Goal: Check status: Check status

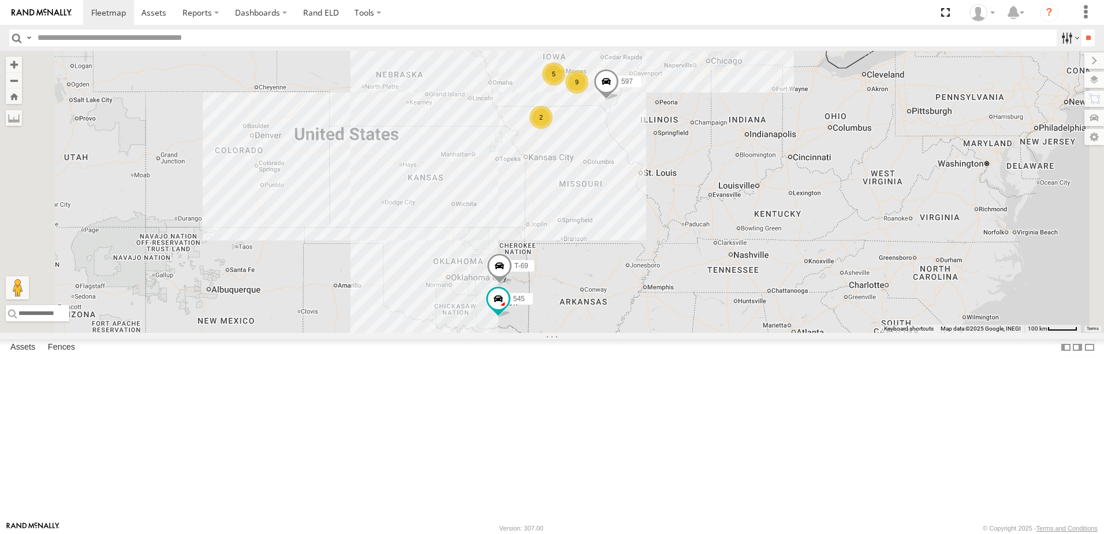
click at [1058, 42] on label at bounding box center [1069, 37] width 25 height 17
click at [0, 0] on span "Tractor" at bounding box center [0, 0] width 0 height 0
click at [1081, 36] on input "**" at bounding box center [1087, 37] width 13 height 17
click at [0, 0] on div "0055" at bounding box center [0, 0] width 0 height 0
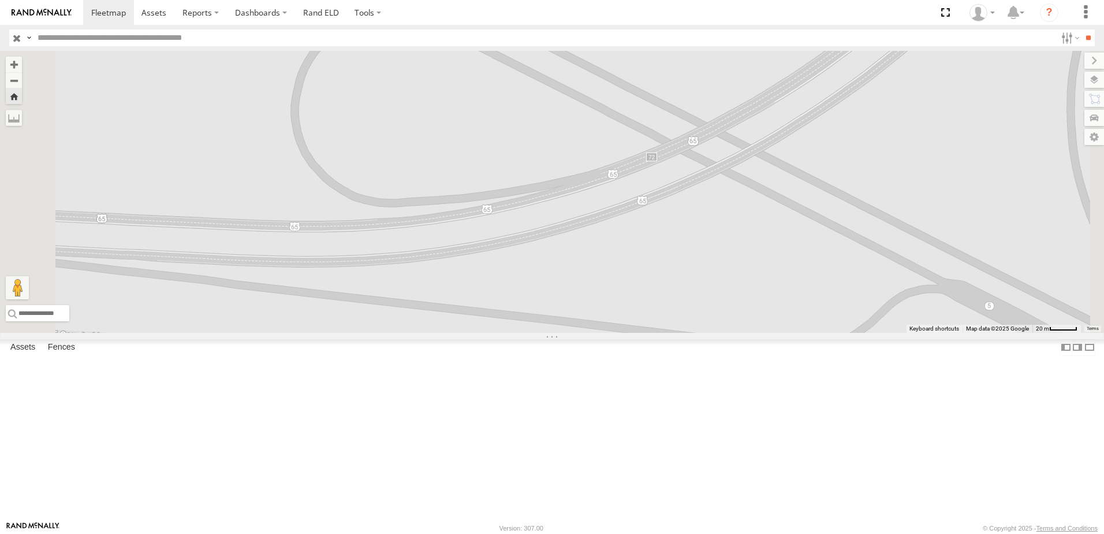
click at [0, 0] on div "587" at bounding box center [0, 0] width 0 height 0
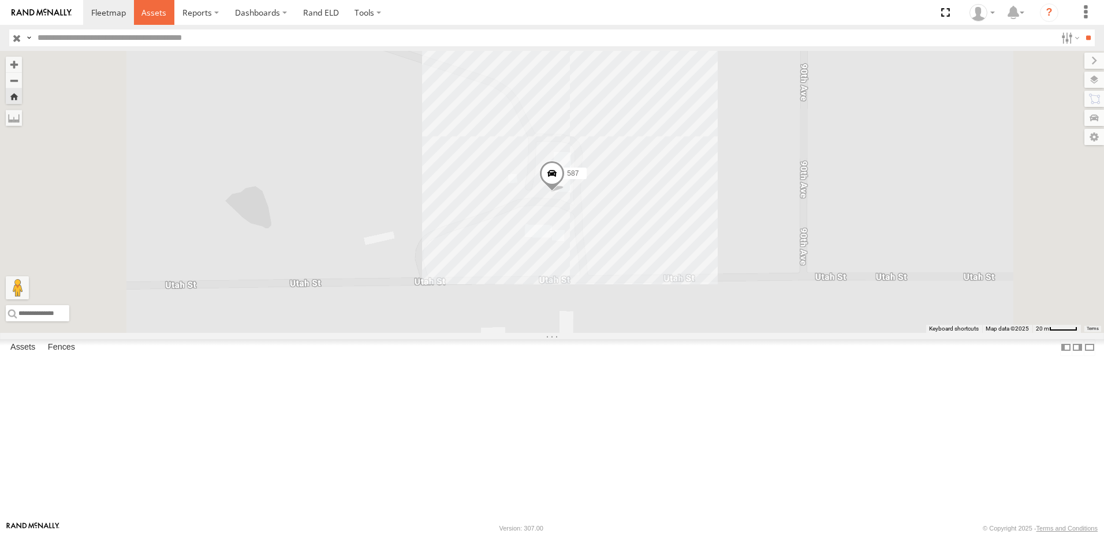
click at [151, 6] on link at bounding box center [154, 12] width 41 height 25
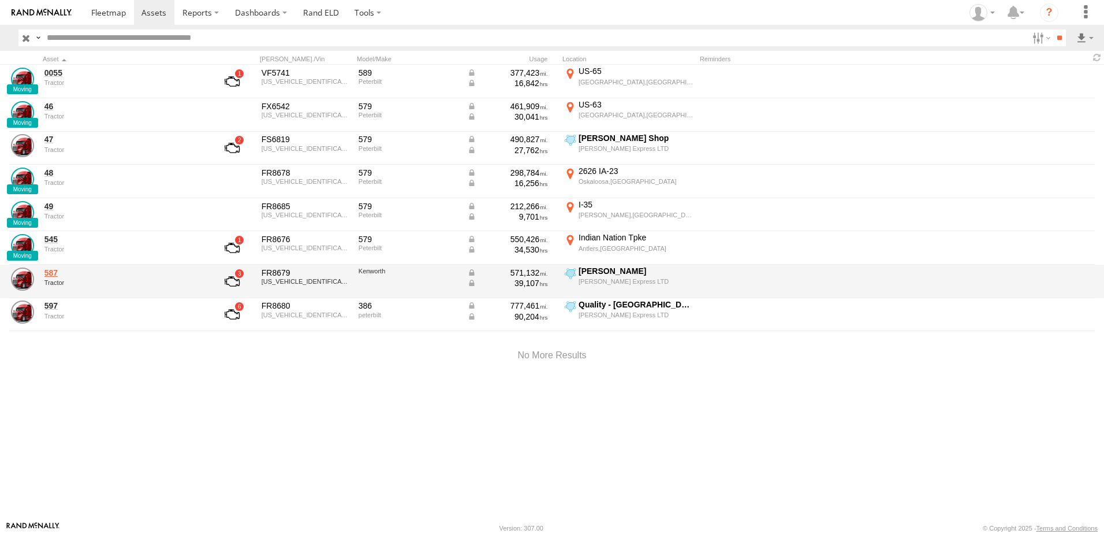
click at [47, 270] on link "587" at bounding box center [123, 272] width 158 height 10
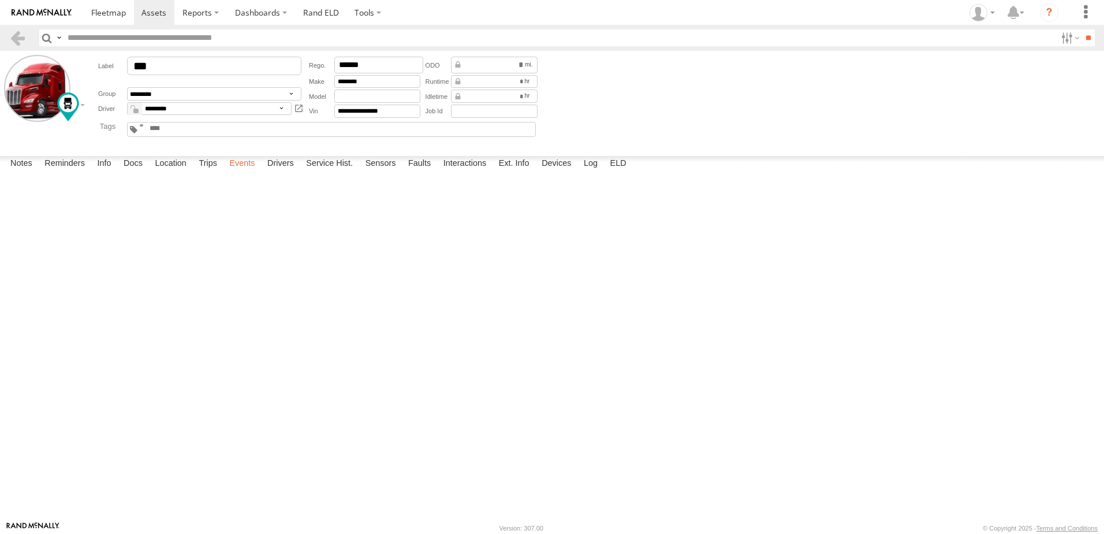
click at [243, 172] on label "Events" at bounding box center [241, 164] width 37 height 16
